Goal: Register for event/course

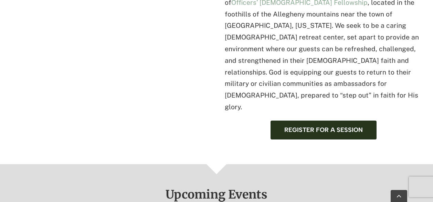
scroll to position [517, 0]
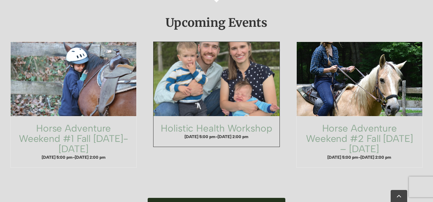
click at [236, 63] on span "Holistic Health Workshop" at bounding box center [216, 80] width 138 height 82
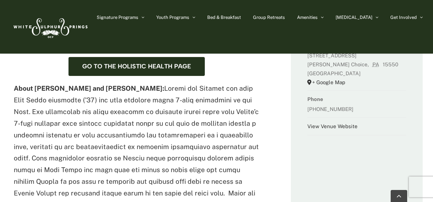
scroll to position [344, 0]
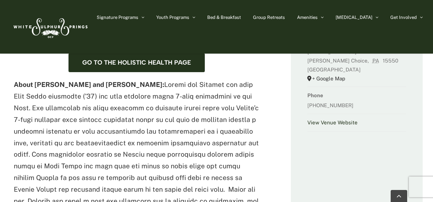
click at [338, 126] on link "View Venue Website" at bounding box center [333, 123] width 50 height 6
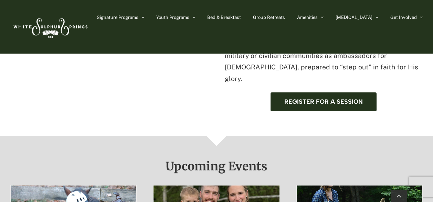
scroll to position [365, 0]
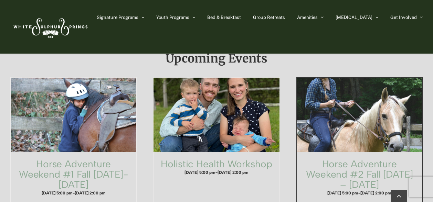
drag, startPoint x: 435, startPoint y: 14, endPoint x: 418, endPoint y: 59, distance: 47.4
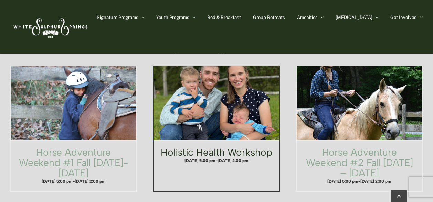
click at [221, 147] on link "Holistic Health Workshop" at bounding box center [217, 153] width 112 height 12
click at [220, 147] on link "Holistic Health Workshop" at bounding box center [217, 153] width 112 height 12
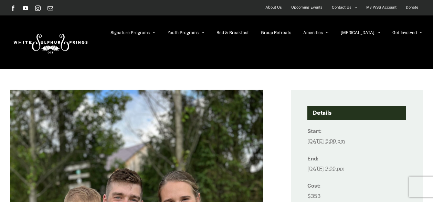
click at [327, 114] on h4 "Details" at bounding box center [357, 113] width 99 height 14
click at [322, 113] on h4 "Details" at bounding box center [357, 113] width 99 height 14
click at [322, 114] on h4 "Details" at bounding box center [357, 113] width 99 height 14
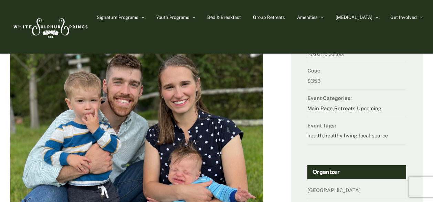
scroll to position [73, 0]
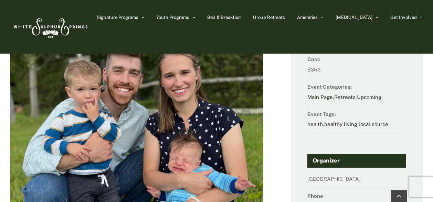
click at [319, 96] on link "Main Page" at bounding box center [320, 97] width 25 height 6
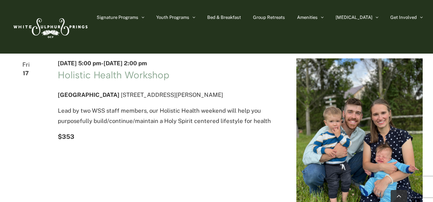
scroll to position [172, 0]
click at [138, 81] on link "Holistic Health Workshop" at bounding box center [114, 75] width 112 height 12
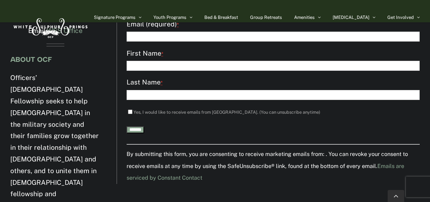
scroll to position [886, 0]
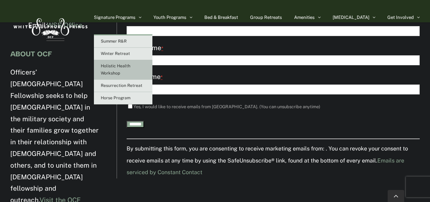
click at [131, 66] on span "Holistic Health Workshop" at bounding box center [116, 70] width 30 height 12
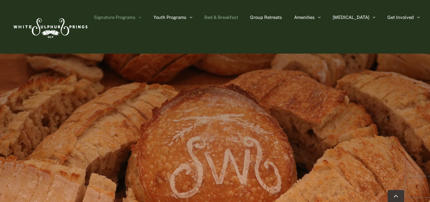
scroll to position [172, 0]
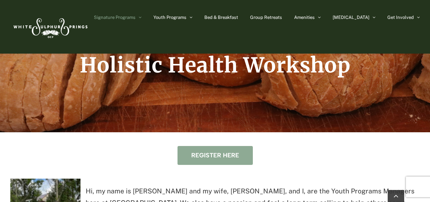
click at [208, 153] on span "Register here" at bounding box center [215, 155] width 48 height 7
